Goal: Information Seeking & Learning: Learn about a topic

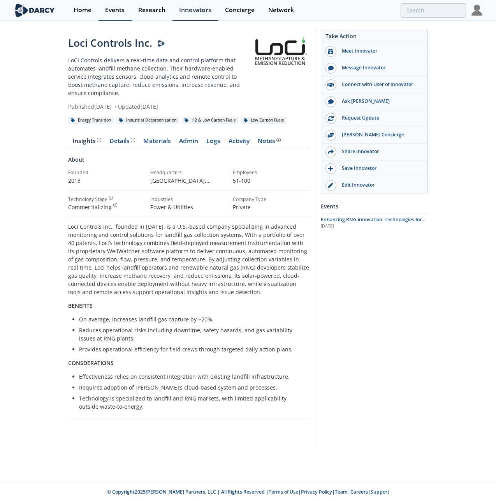
click at [122, 13] on div "Events" at bounding box center [114, 10] width 19 height 6
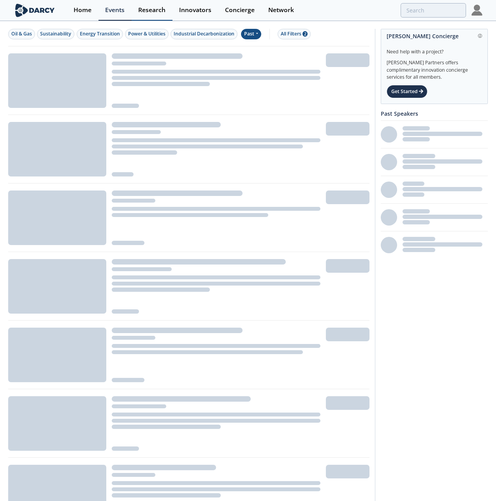
click at [143, 11] on div "Research" at bounding box center [151, 10] width 27 height 6
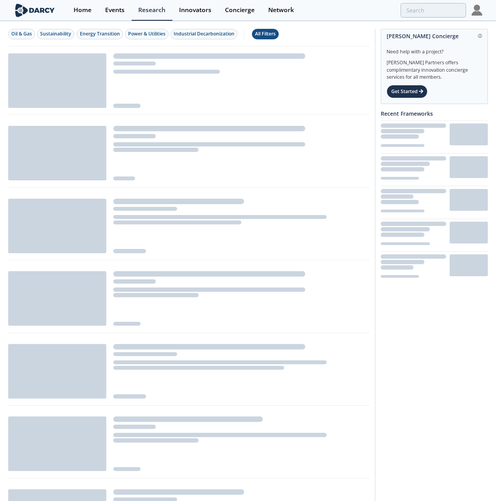
click at [155, 31] on div "All Filters" at bounding box center [265, 33] width 21 height 7
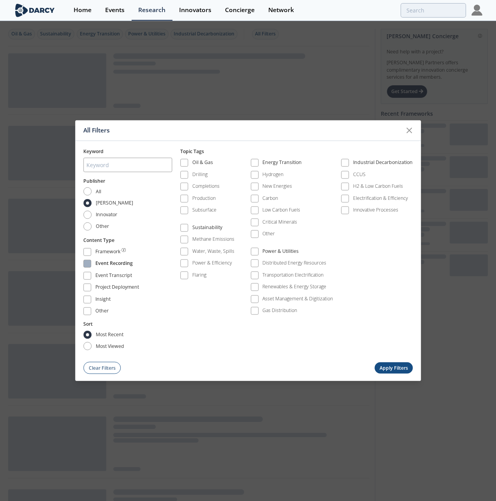
click at [87, 267] on span at bounding box center [87, 264] width 8 height 8
click at [155, 370] on button "Apply Filters" at bounding box center [394, 367] width 38 height 11
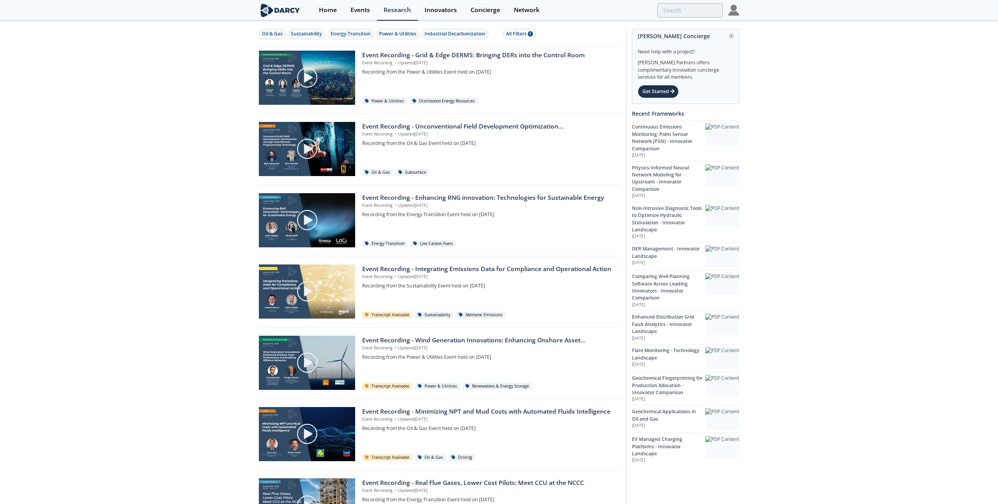
click at [155, 140] on div "Oil & Gas Sustainability Energy Transition Power & Utilities Industrial Decarbo…" at bounding box center [499, 406] width 998 height 768
